Goal: Find specific page/section: Find specific page/section

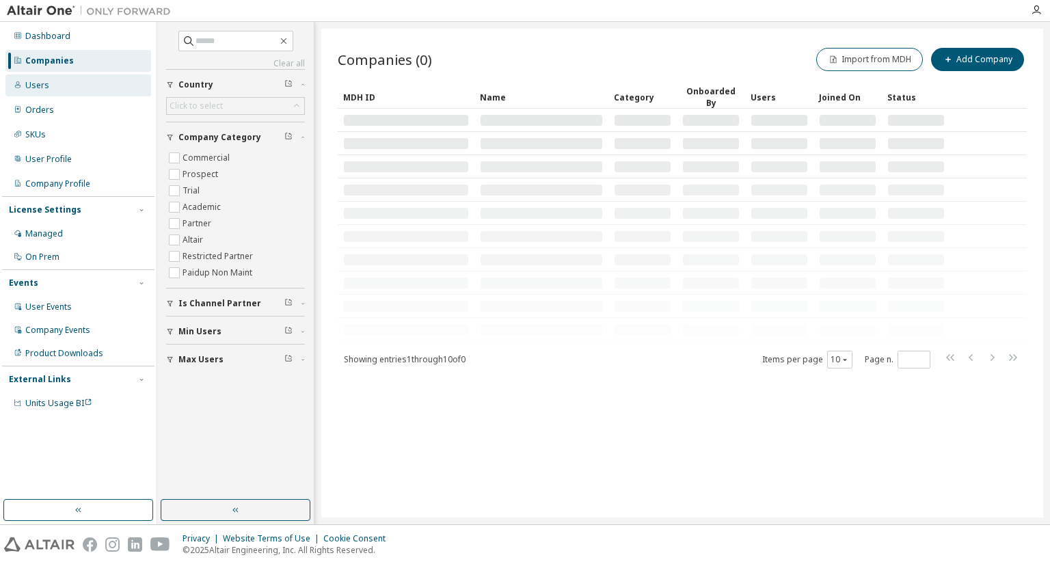
click at [66, 79] on div "Users" at bounding box center [78, 86] width 146 height 22
